Goal: Navigation & Orientation: Find specific page/section

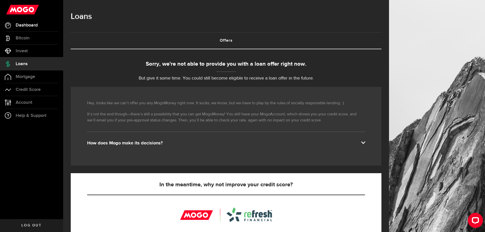
click at [28, 26] on span "Dashboard" at bounding box center [27, 25] width 22 height 5
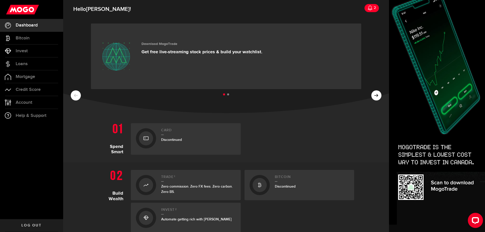
scroll to position [61, 0]
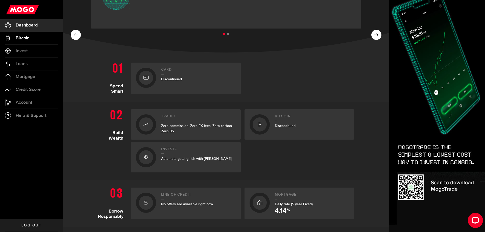
click at [27, 36] on span "Bitcoin" at bounding box center [23, 38] width 14 height 5
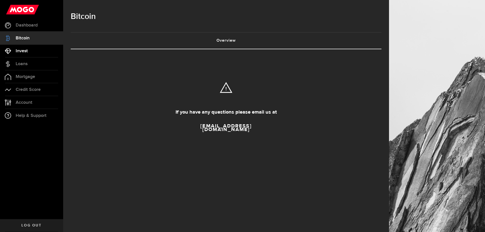
click at [28, 51] on span "Invest" at bounding box center [22, 51] width 12 height 5
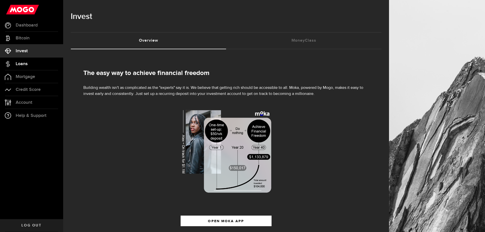
click at [30, 62] on link "Loans" at bounding box center [31, 64] width 63 height 13
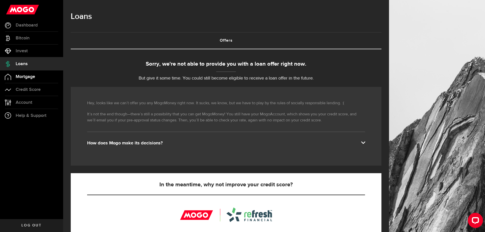
click at [25, 77] on span "Mortgage" at bounding box center [25, 77] width 19 height 5
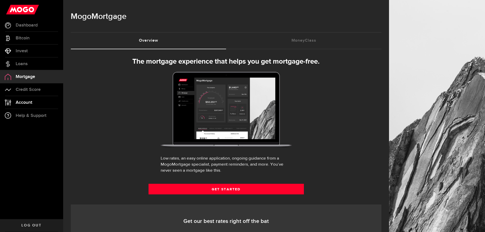
select select "3knYdhfXw4iYoq2m0WGQES"
click at [42, 89] on link "Credit Score" at bounding box center [31, 89] width 63 height 13
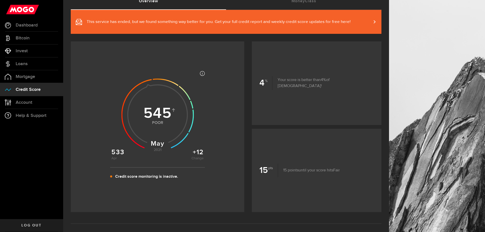
scroll to position [52, 0]
